Goal: Task Accomplishment & Management: Manage account settings

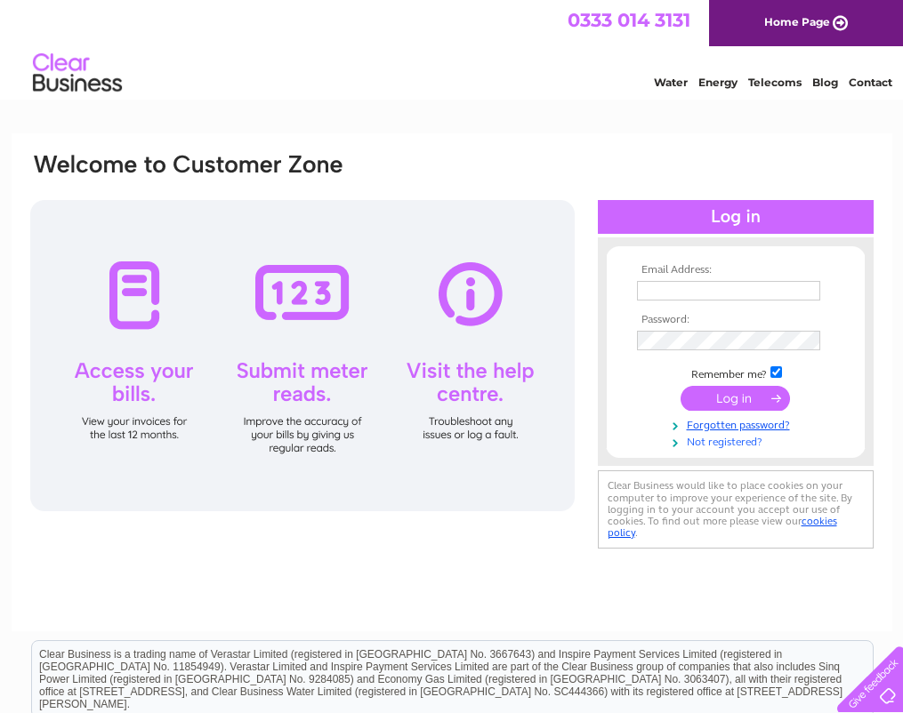
click at [716, 442] on link "Not registered?" at bounding box center [738, 440] width 202 height 17
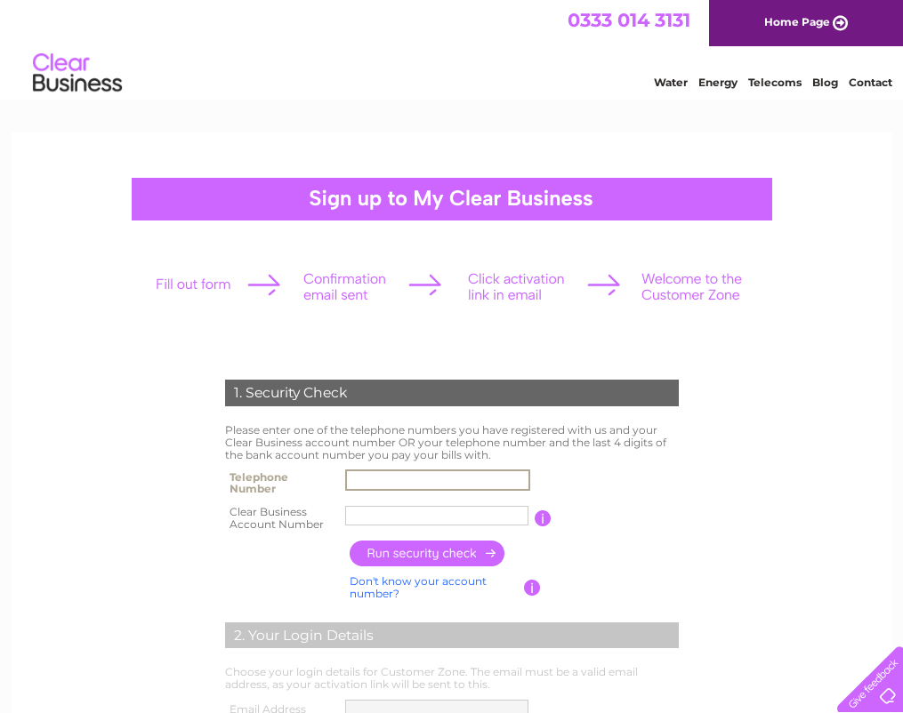
click at [392, 474] on input "text" at bounding box center [437, 480] width 185 height 21
type input "01923772793"
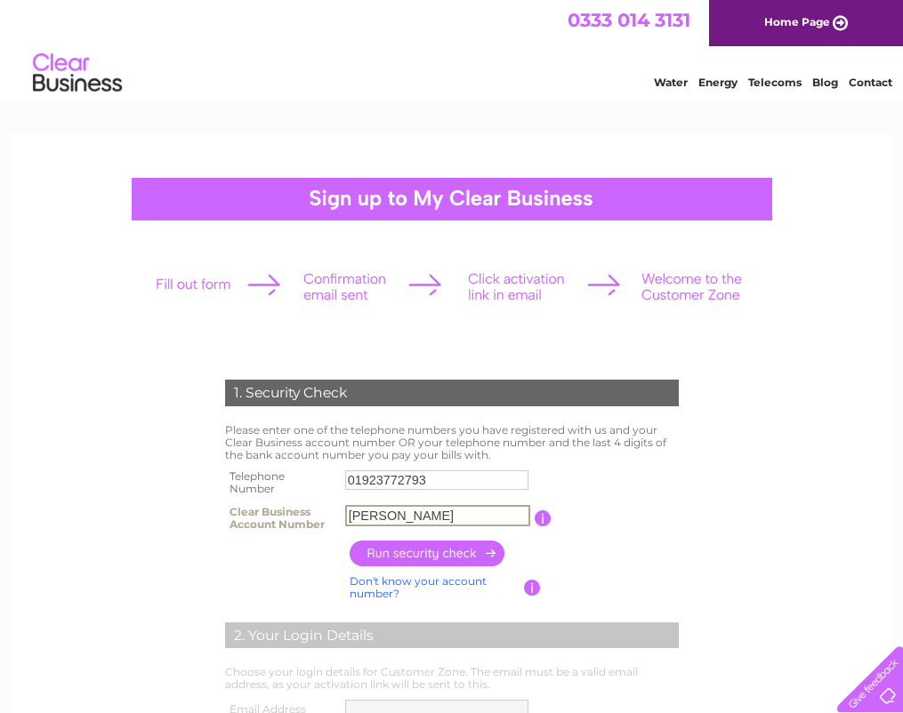
click at [430, 517] on input "P.J.Foste" at bounding box center [437, 515] width 185 height 21
type input "P"
type input "326503"
click at [429, 555] on input "button" at bounding box center [427, 554] width 157 height 26
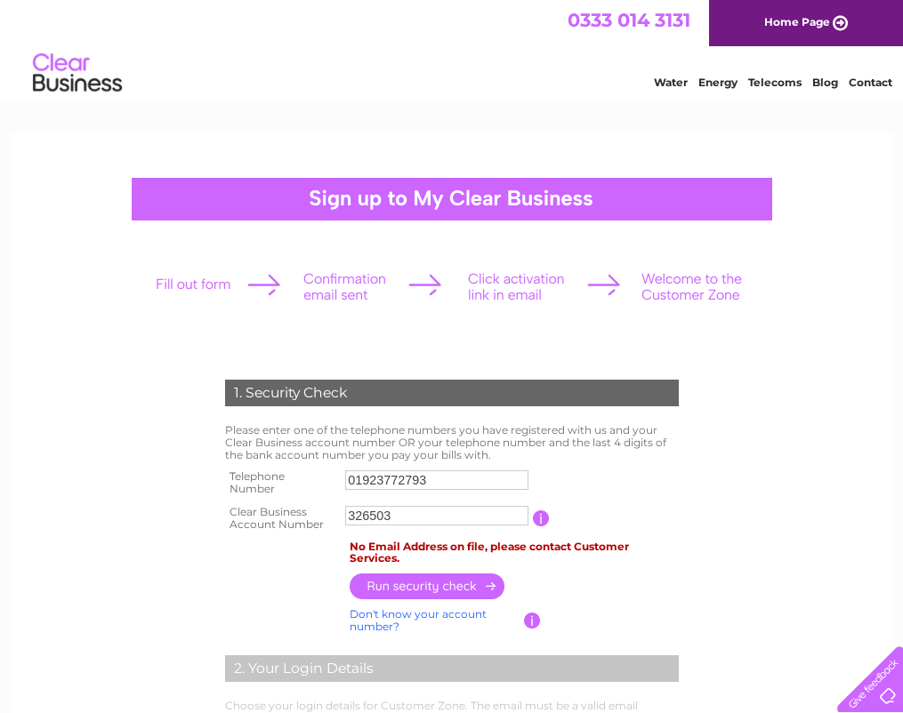
click at [437, 590] on input "button" at bounding box center [427, 587] width 157 height 26
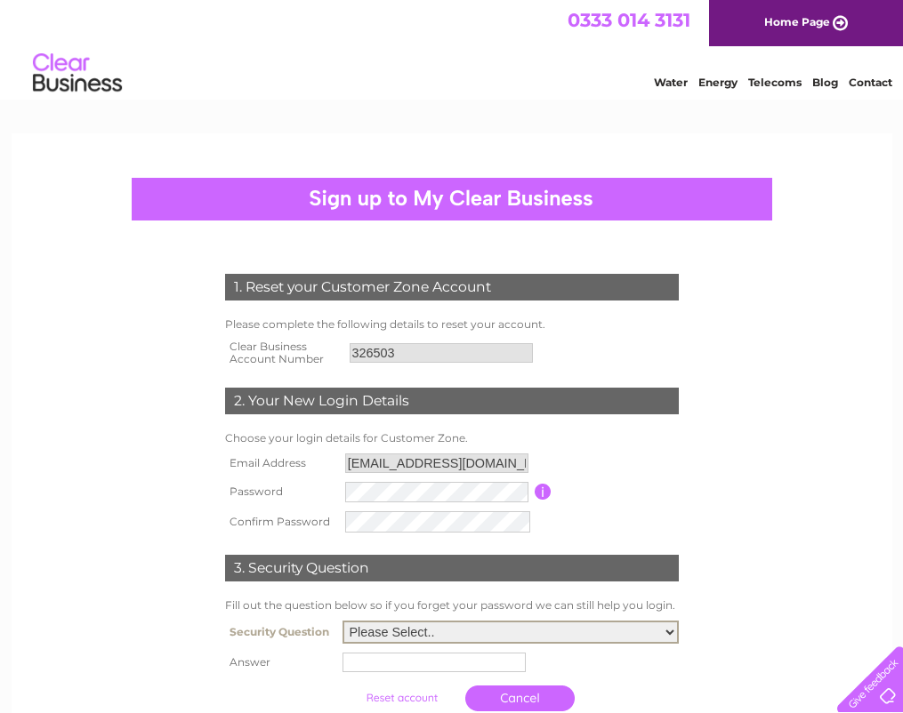
click at [671, 630] on select "Please Select.. In what town or city was your first job? In what town or city d…" at bounding box center [510, 632] width 336 height 23
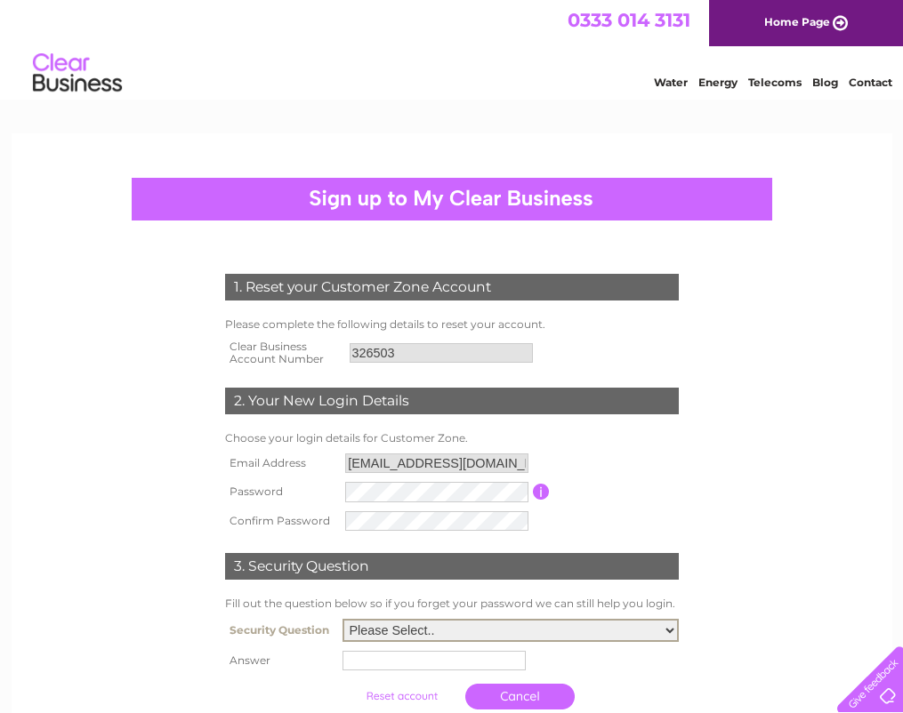
click at [671, 630] on select "Please Select.. In what town or city was your first job? In what town or city d…" at bounding box center [510, 630] width 336 height 23
select select "4"
click at [342, 621] on select "Please Select.. In what town or city was your first job? In what town or city d…" at bounding box center [510, 630] width 336 height 23
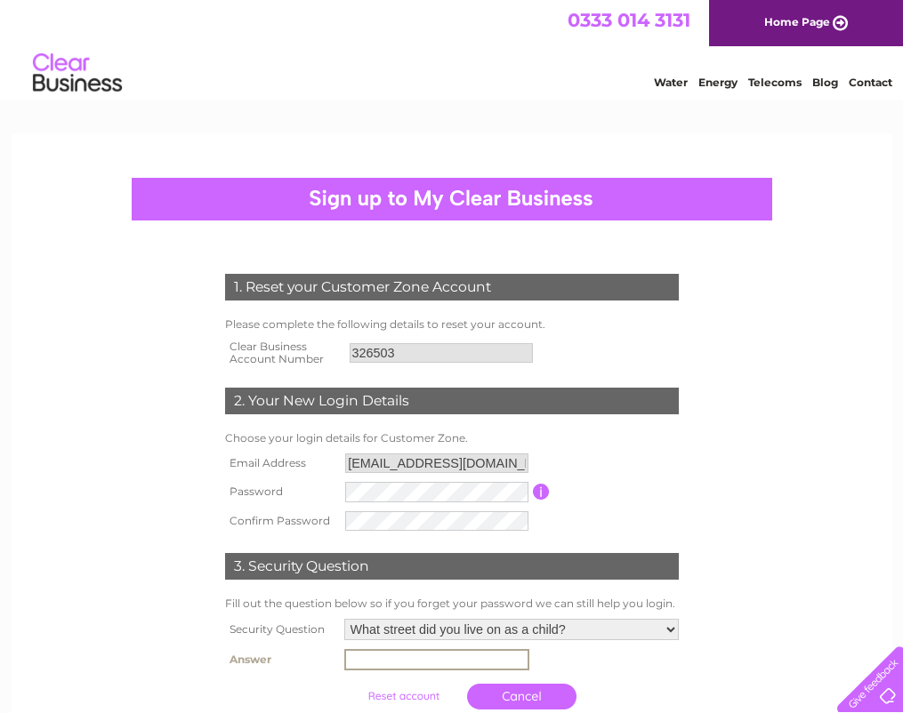
click at [447, 667] on input "text" at bounding box center [436, 659] width 185 height 21
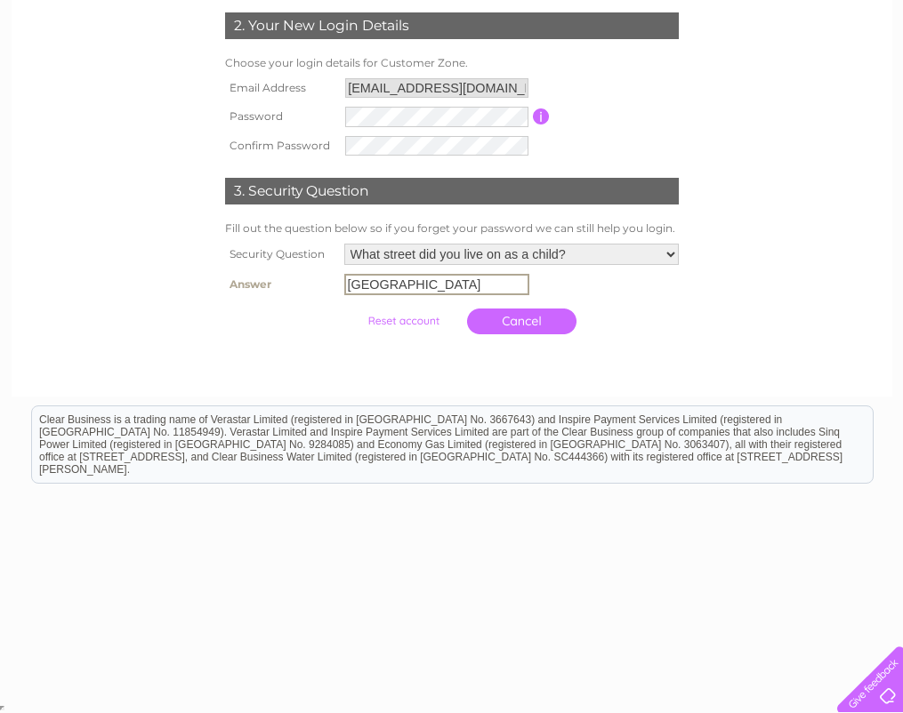
type input "little green lane"
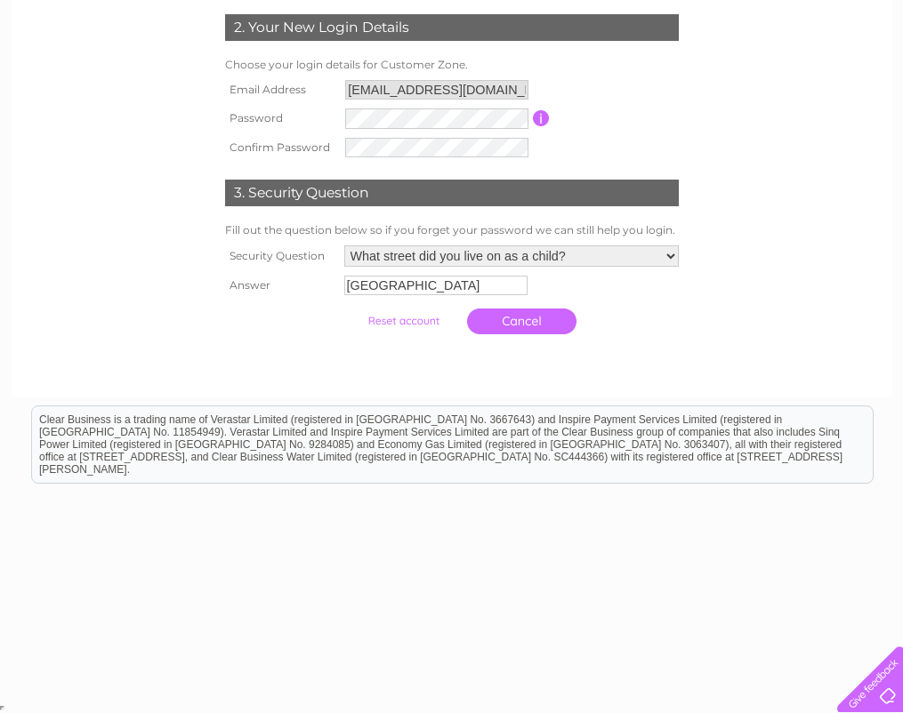
scroll to position [374, 0]
click at [404, 320] on input "submit" at bounding box center [403, 321] width 109 height 25
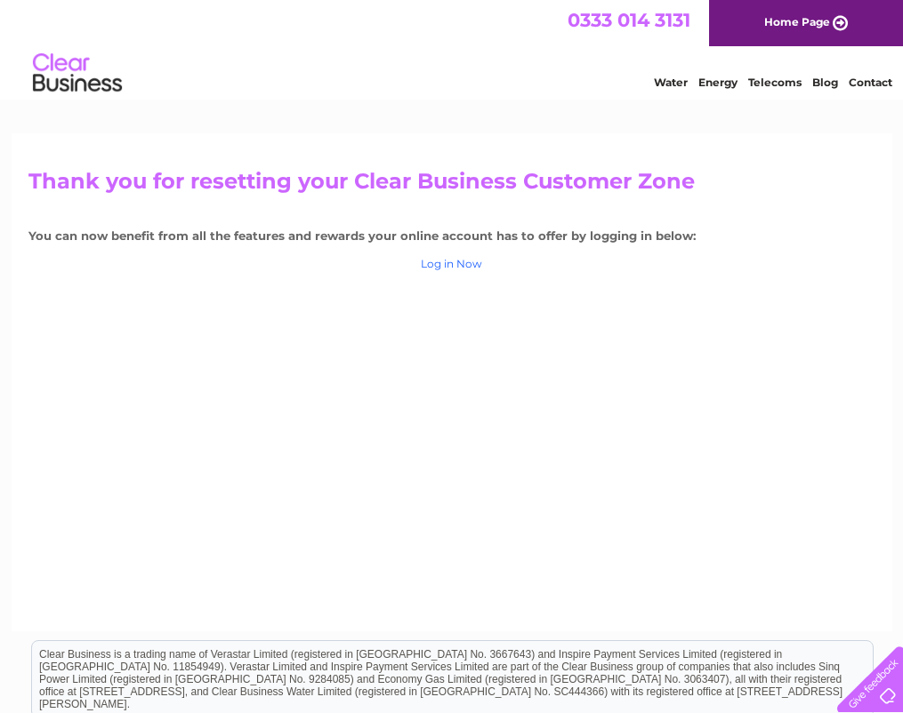
click at [446, 265] on link "Log in Now" at bounding box center [451, 263] width 61 height 13
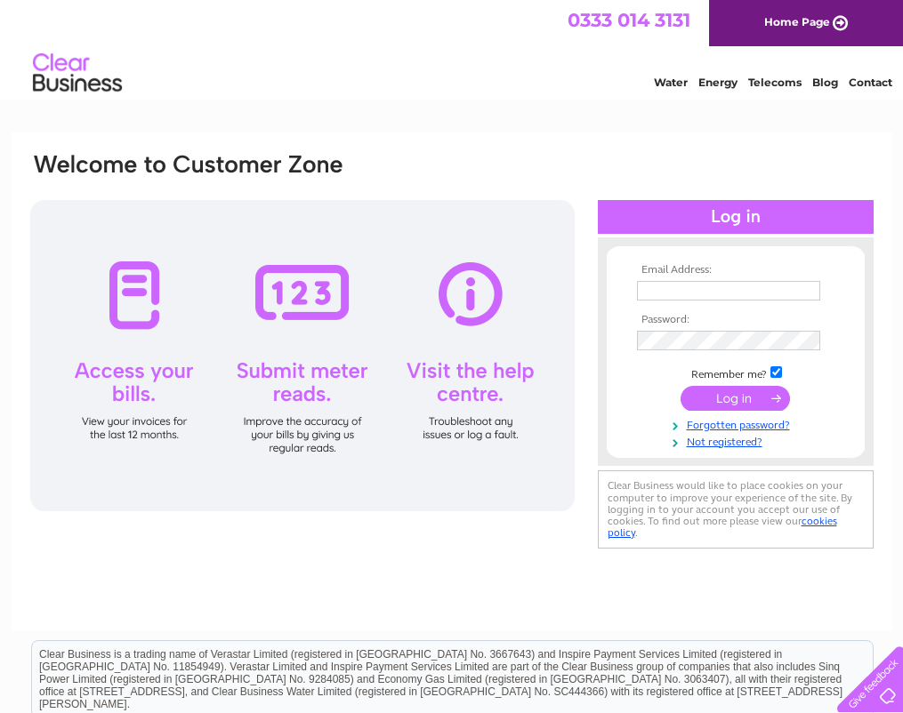
type input "[EMAIL_ADDRESS][DOMAIN_NAME]"
click at [736, 398] on input "submit" at bounding box center [734, 398] width 109 height 25
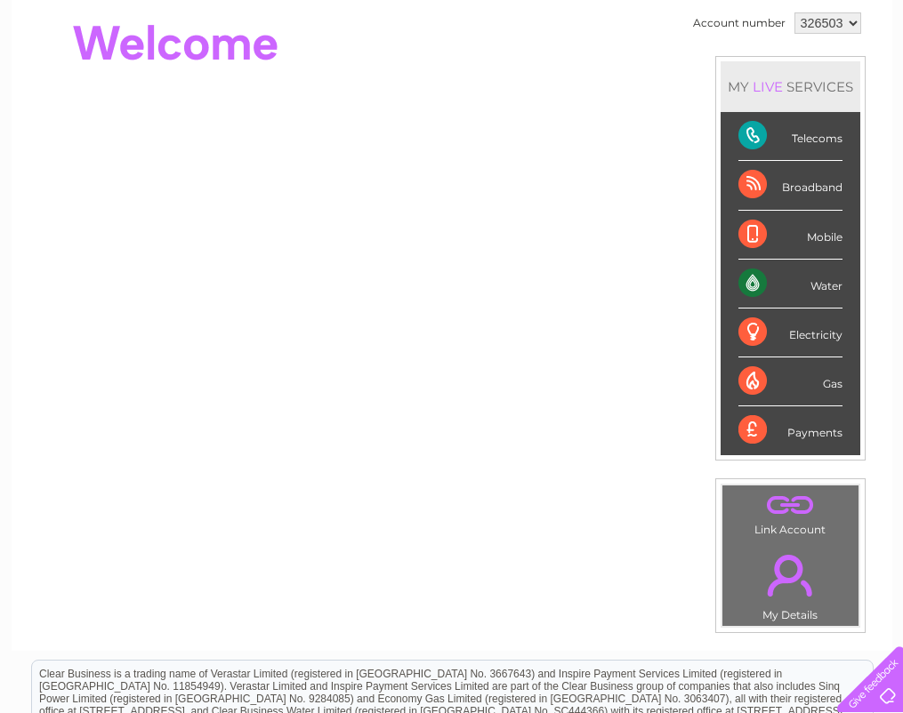
scroll to position [213, 0]
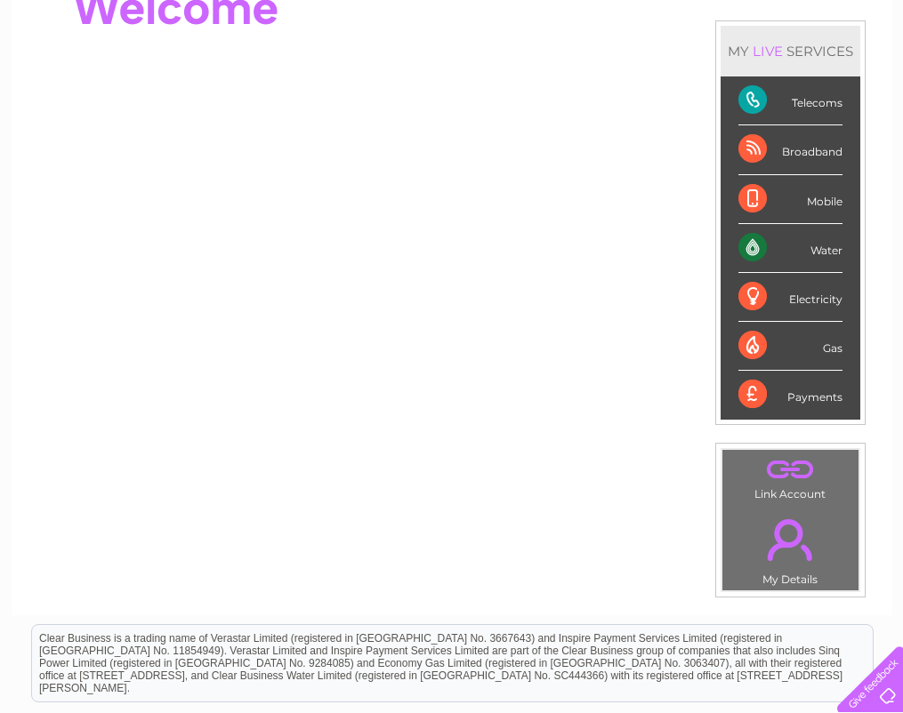
click at [747, 297] on div "Electricity" at bounding box center [790, 297] width 104 height 49
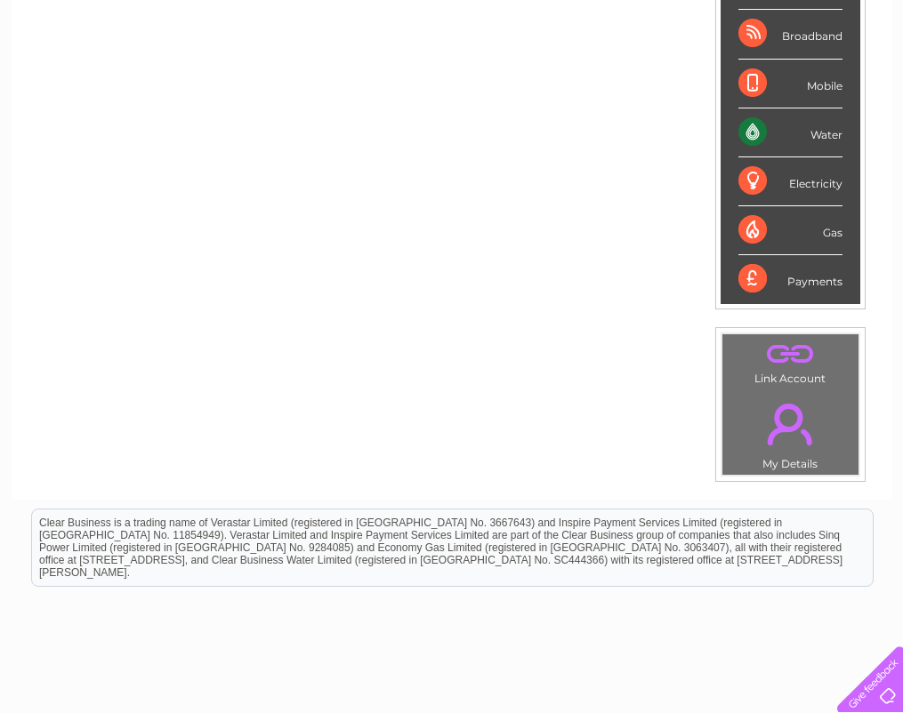
scroll to position [391, 0]
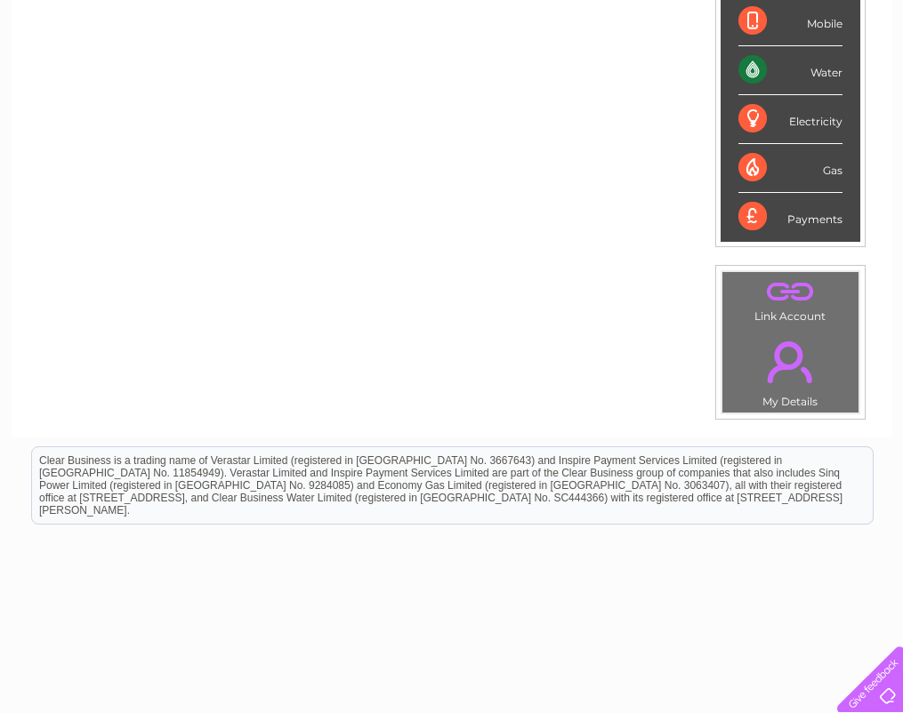
click at [814, 172] on div "Gas" at bounding box center [790, 168] width 104 height 49
click at [731, 551] on html "Clear Business is a trading name of Verastar Limited (registered in [GEOGRAPHIC…" at bounding box center [451, 495] width 903 height 114
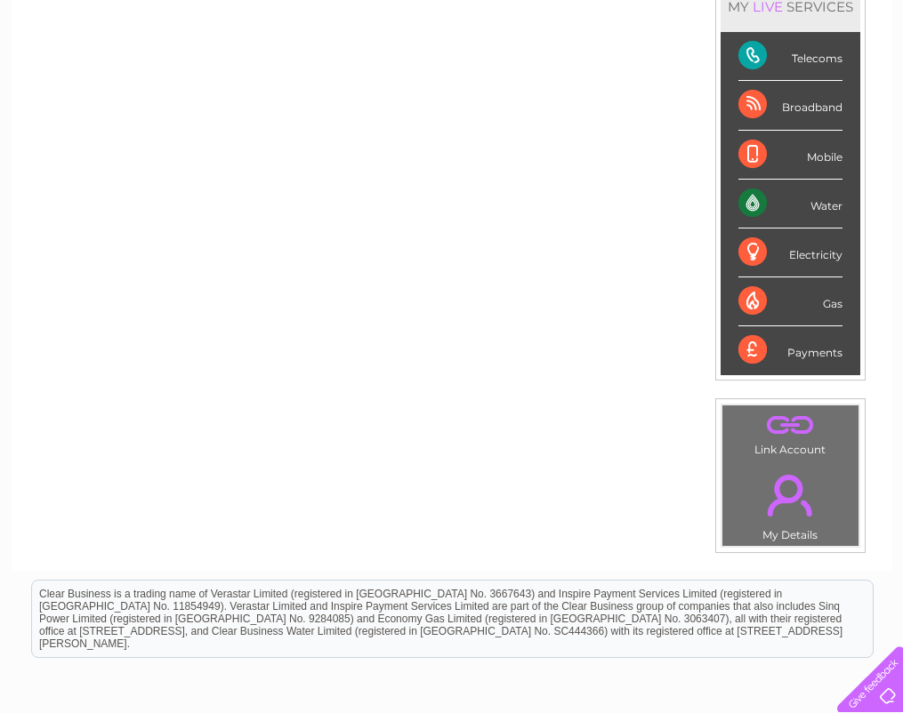
scroll to position [249, 0]
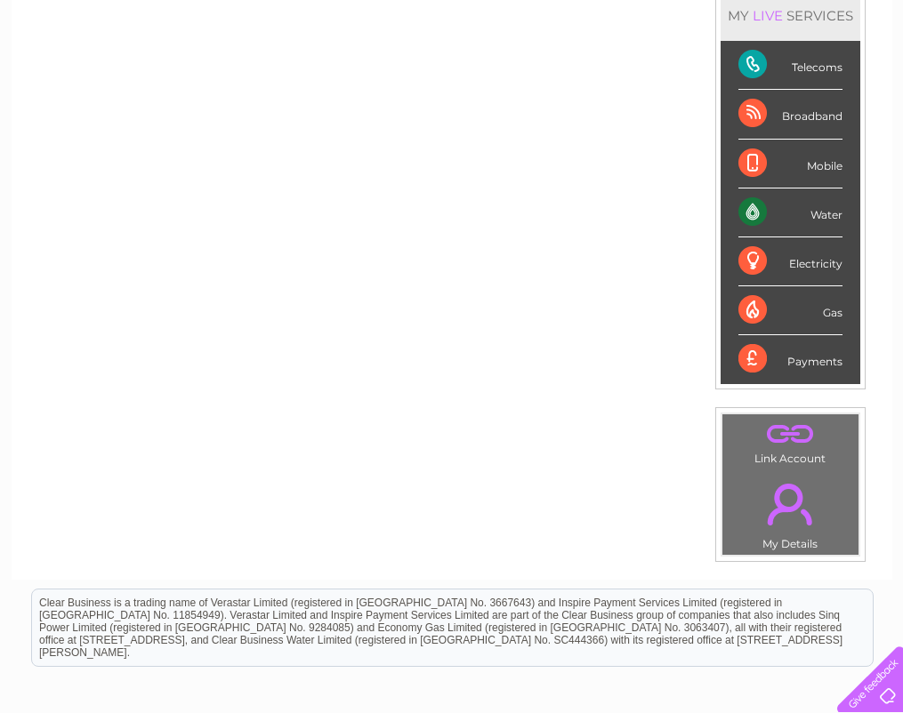
click at [780, 487] on link "." at bounding box center [790, 504] width 127 height 62
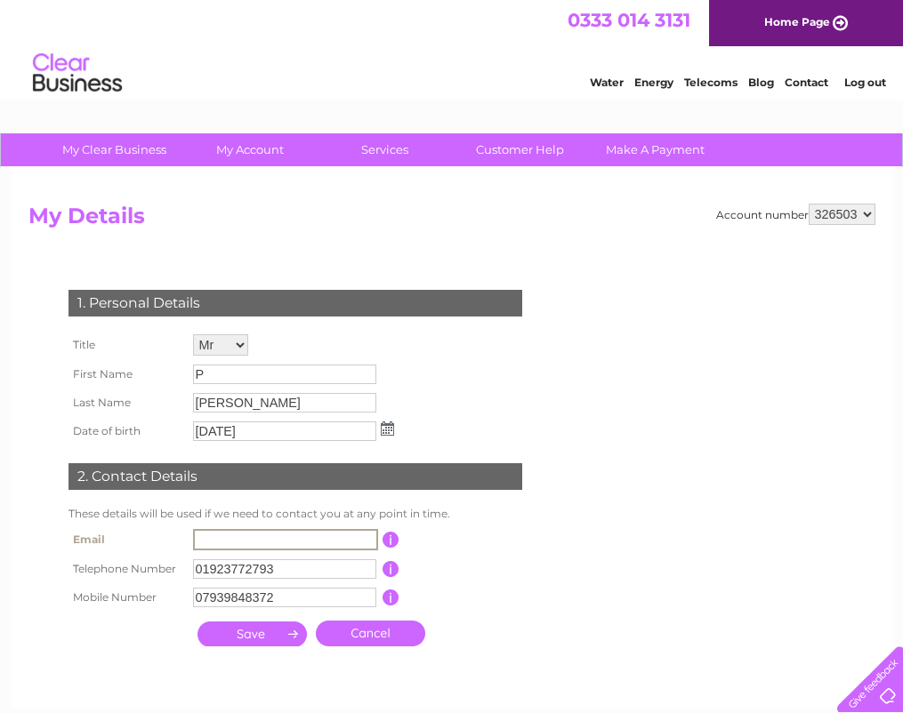
click at [257, 536] on input "text" at bounding box center [285, 539] width 185 height 21
type input "Durrants79@outlook.com"
click at [262, 640] on input "submit" at bounding box center [251, 634] width 109 height 25
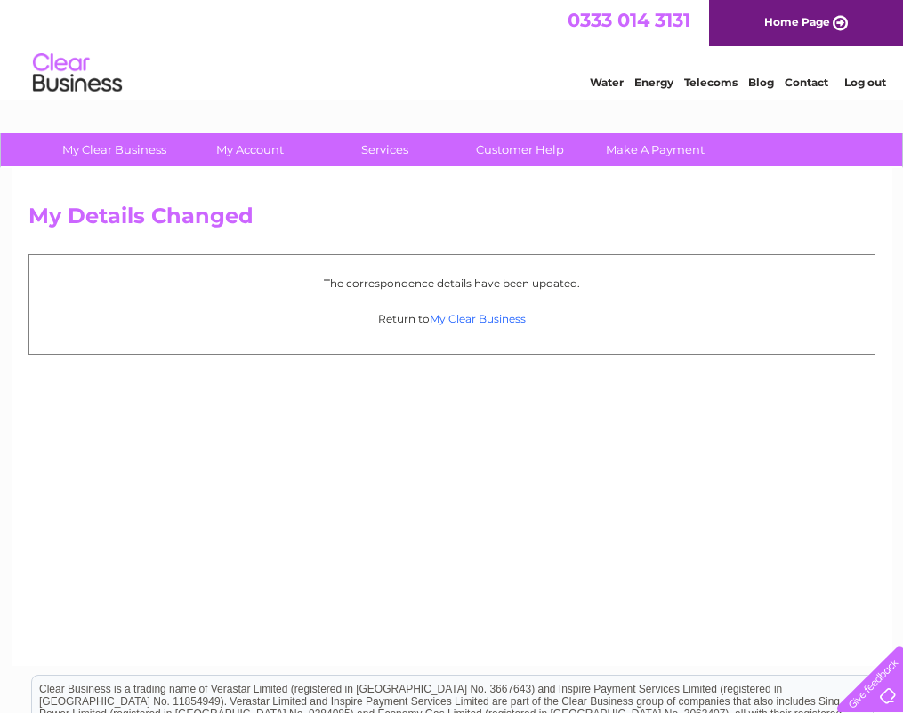
click at [478, 320] on link "My Clear Business" at bounding box center [478, 318] width 96 height 13
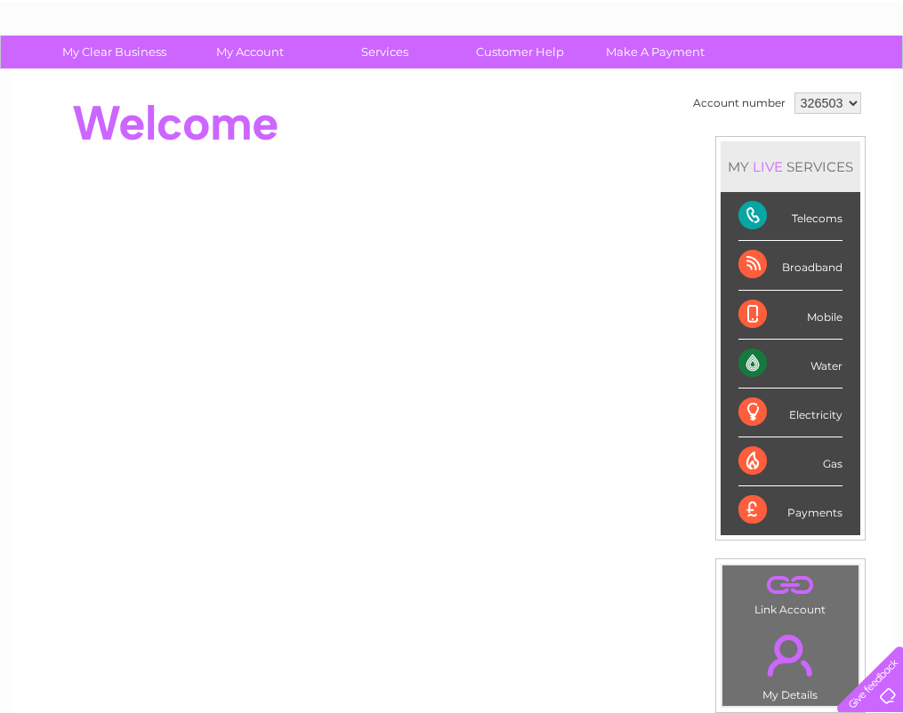
scroll to position [107, 0]
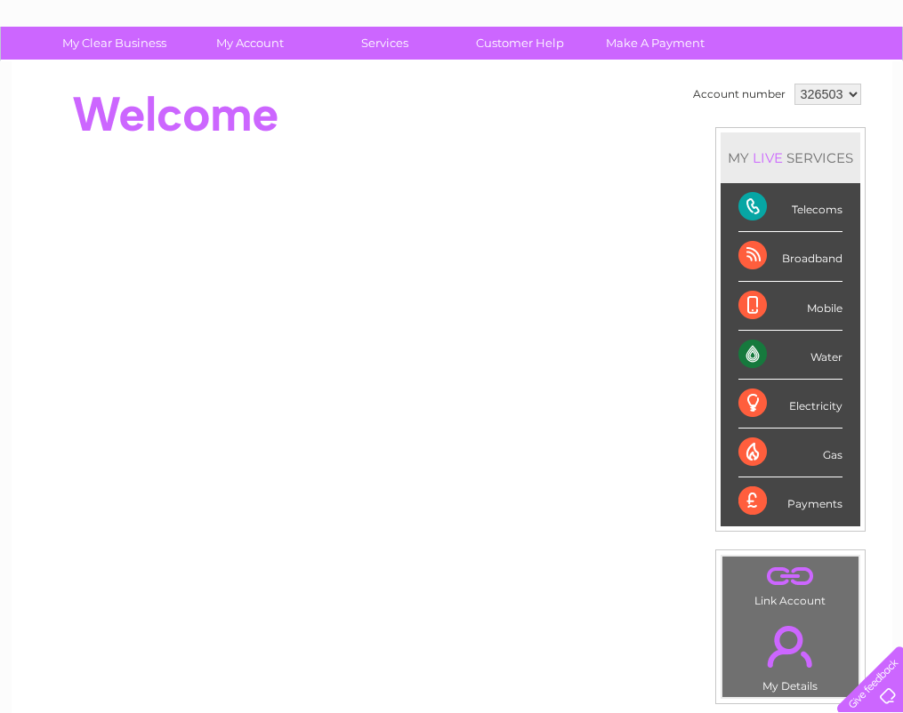
click at [751, 350] on div "Water" at bounding box center [790, 355] width 104 height 49
click at [751, 349] on div "Water" at bounding box center [790, 355] width 104 height 49
click at [790, 586] on link "." at bounding box center [790, 576] width 127 height 31
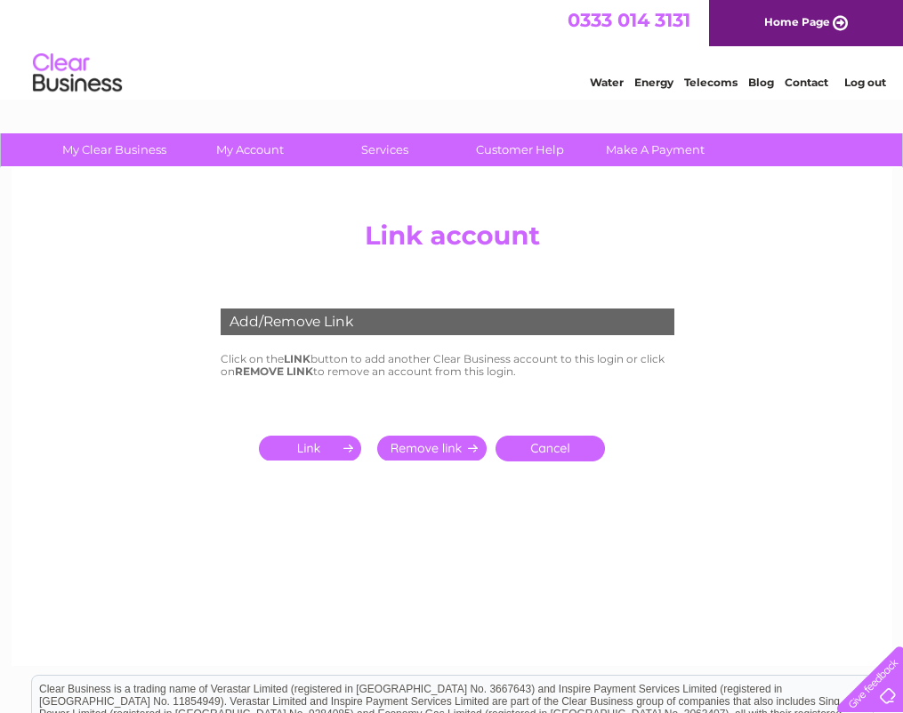
click at [552, 448] on link "Cancel" at bounding box center [549, 449] width 109 height 26
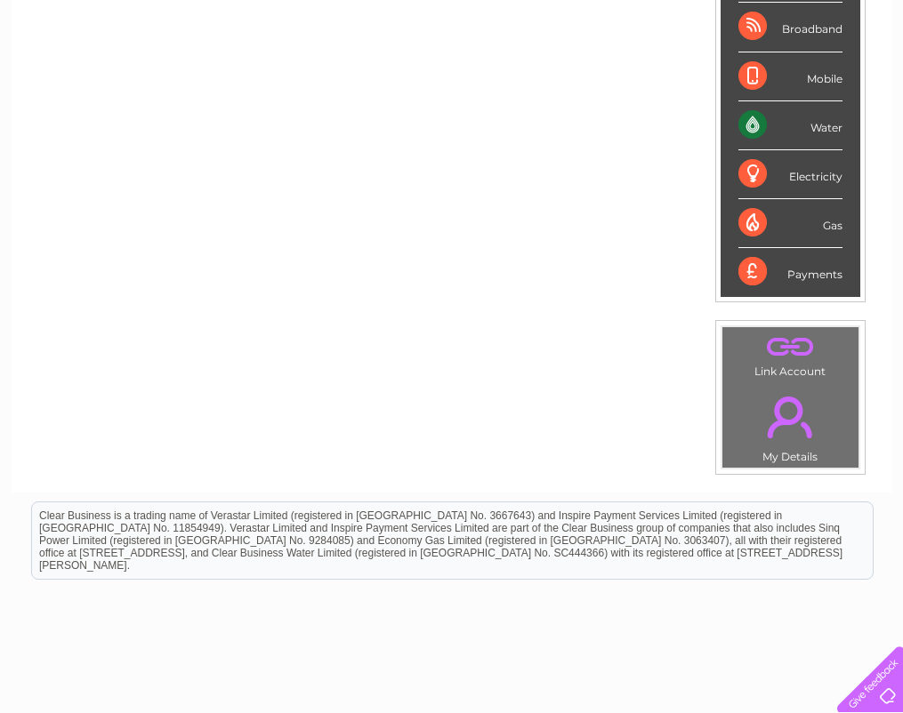
scroll to position [356, 0]
